Goal: Task Accomplishment & Management: Manage account settings

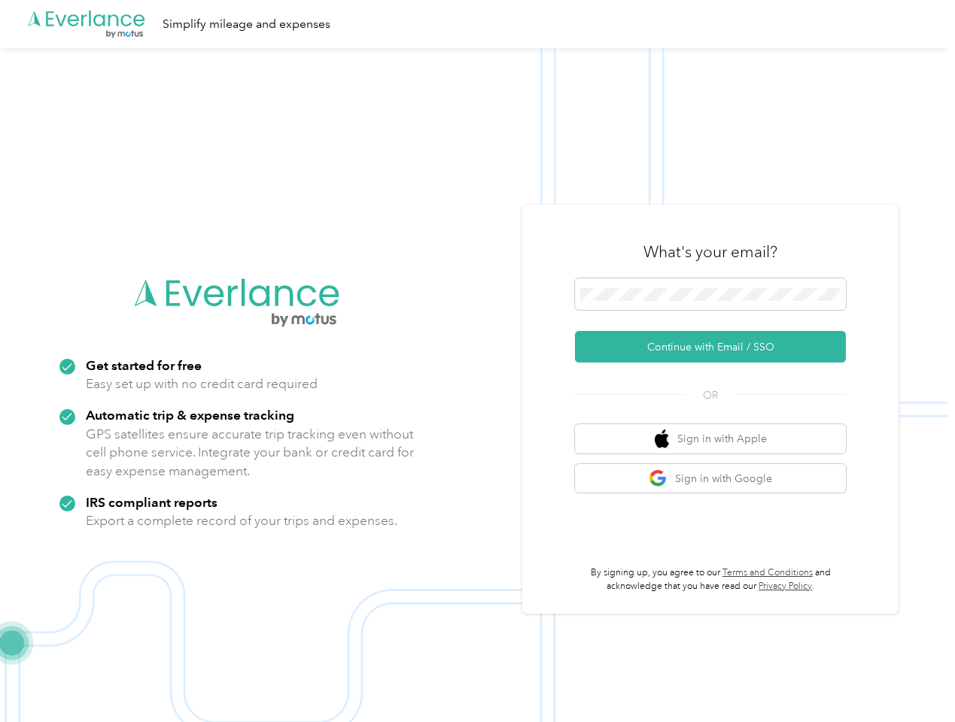
click at [477, 361] on img at bounding box center [473, 409] width 947 height 722
click at [477, 24] on div ".cls-1 { fill: #00adee; } .cls-2 { fill: #fff; } .cls-3 { fill: #707372; } .cls…" at bounding box center [473, 24] width 947 height 48
click at [716, 347] on button "Continue with Email / SSO" at bounding box center [710, 347] width 271 height 32
click at [716, 439] on button "Sign in with Apple" at bounding box center [710, 438] width 271 height 29
click at [716, 479] on button "Sign in with Google" at bounding box center [710, 478] width 271 height 29
